Goal: Task Accomplishment & Management: Manage account settings

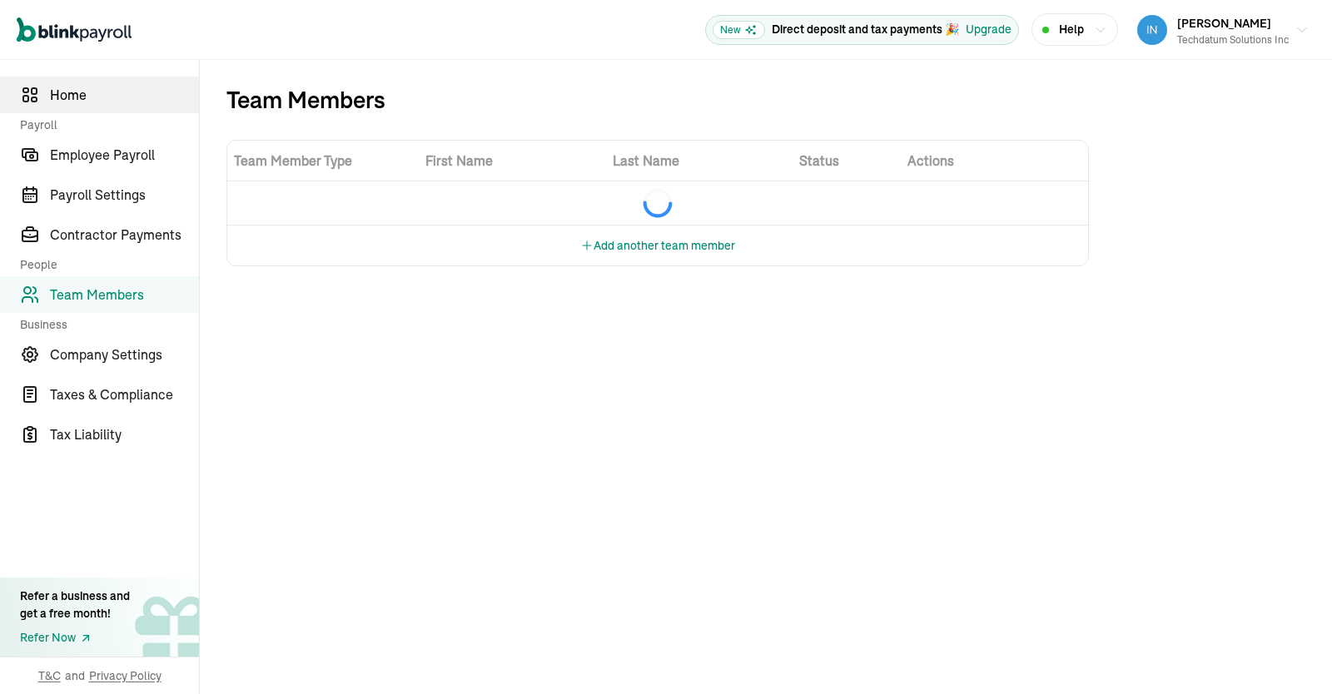
click at [102, 98] on span "Home" at bounding box center [124, 95] width 149 height 20
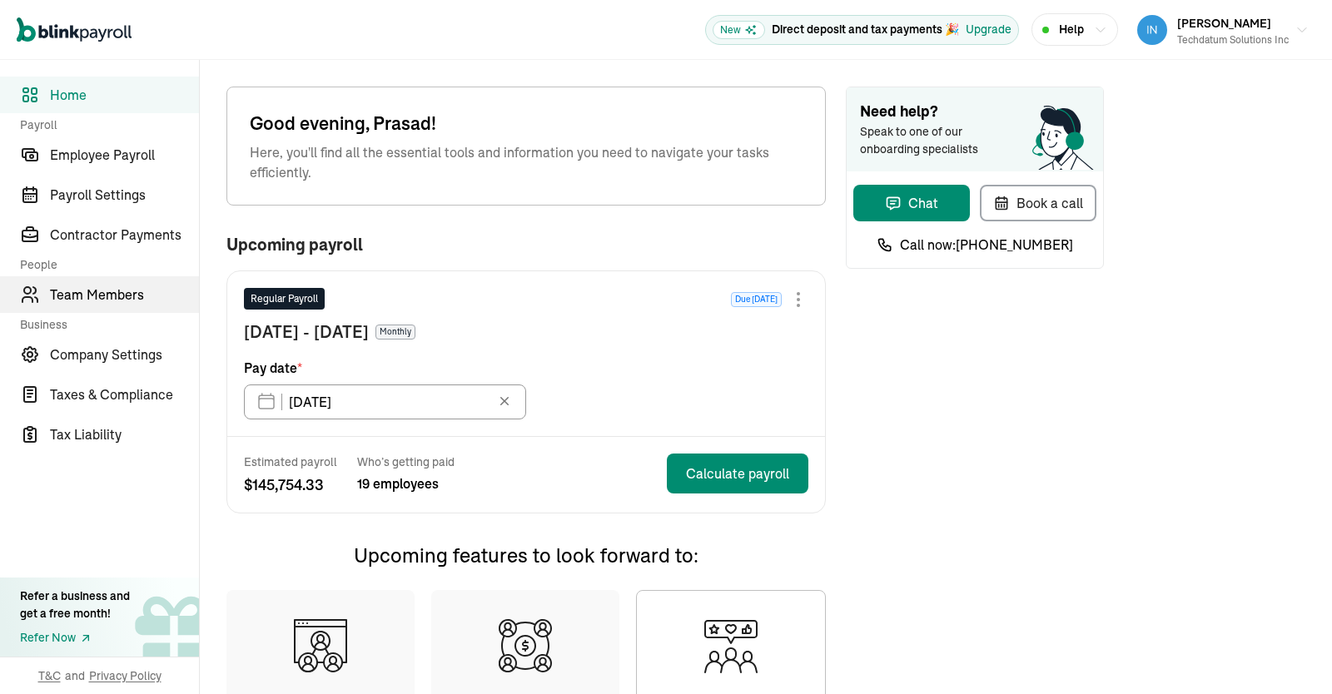
click at [94, 290] on span "Team Members" at bounding box center [124, 295] width 149 height 20
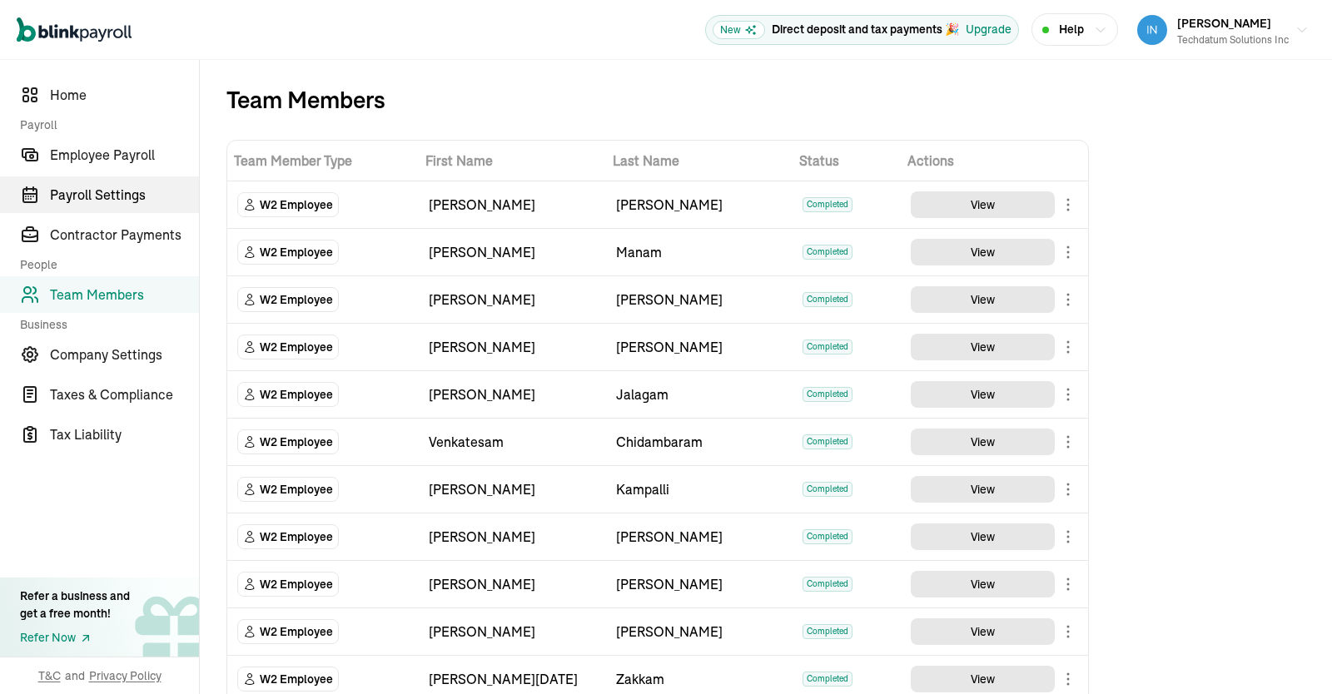
click at [97, 207] on link "Payroll Settings" at bounding box center [99, 195] width 199 height 37
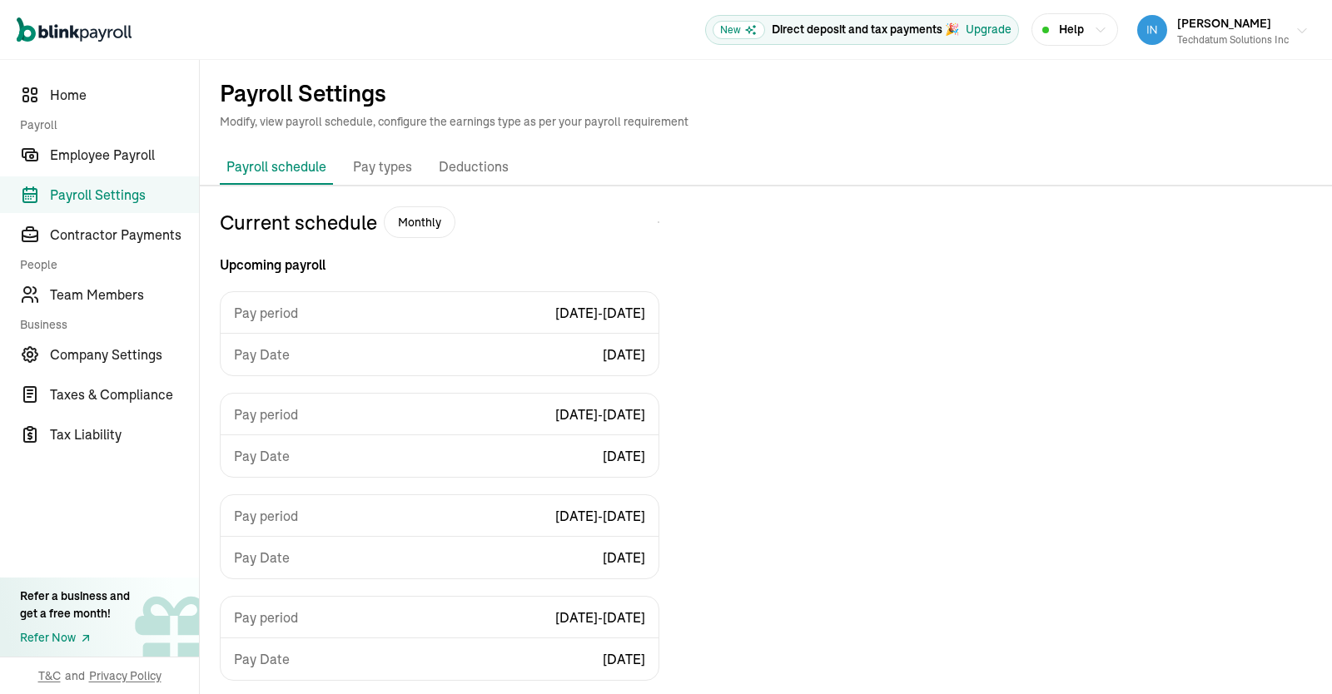
click at [1283, 37] on div "Techdatum Solutions Inc" at bounding box center [1233, 39] width 112 height 15
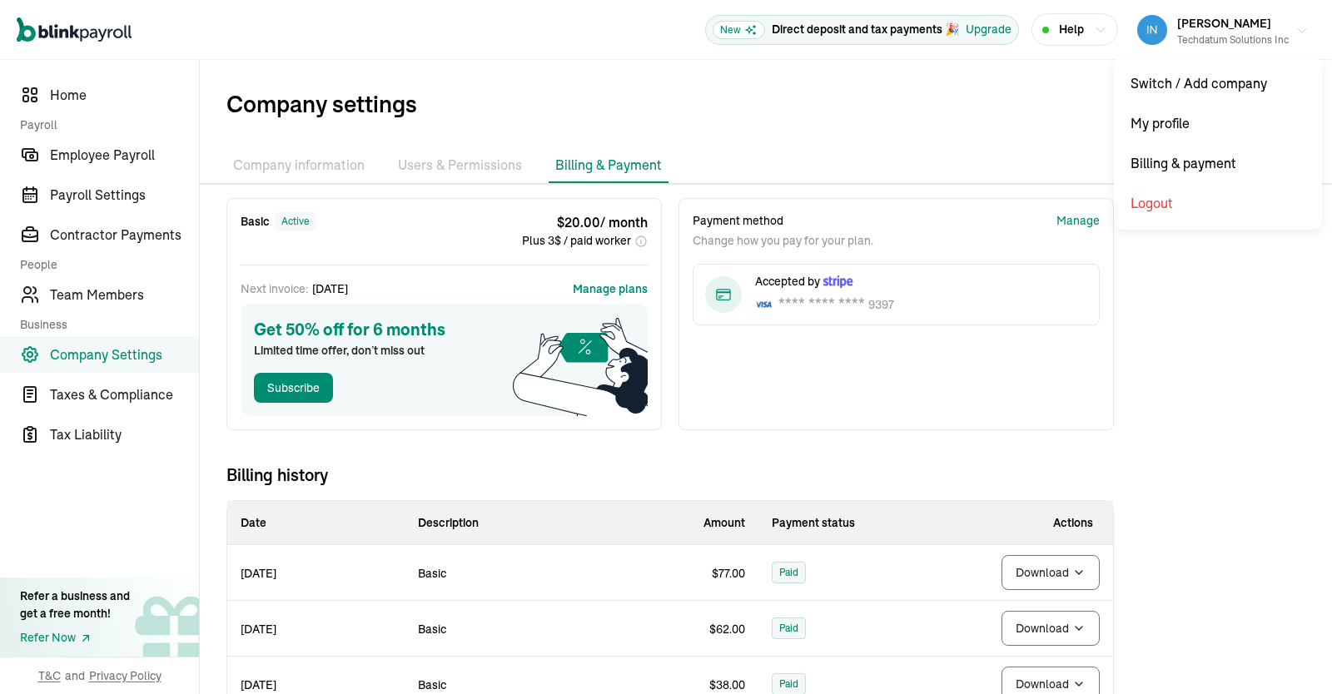
click at [1284, 32] on div "[PERSON_NAME] Techdatum Solutions Inc" at bounding box center [1233, 29] width 112 height 35
